Goal: Task Accomplishment & Management: Manage account settings

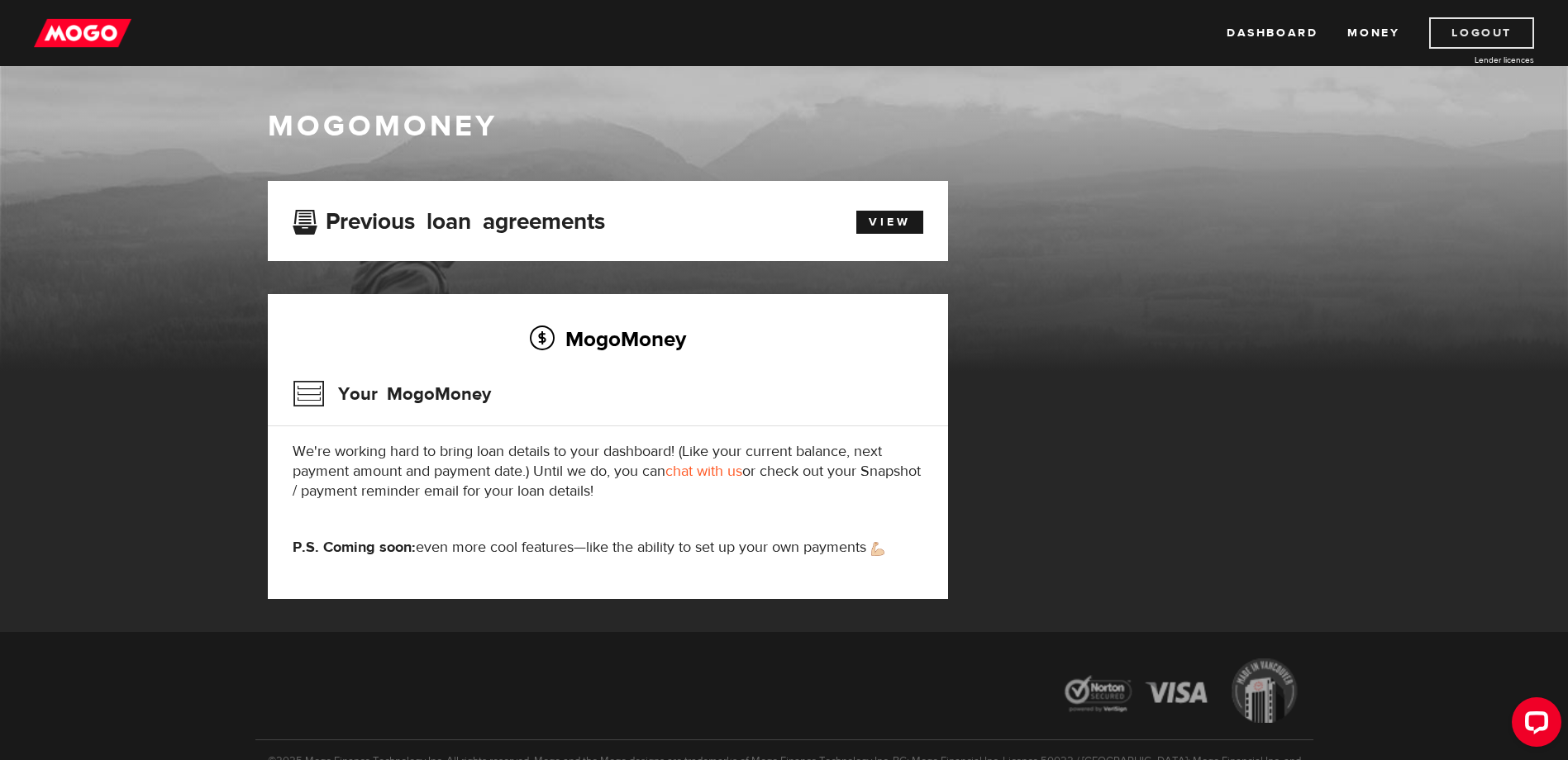
click at [1476, 27] on link "Logout" at bounding box center [1481, 33] width 105 height 32
